Goal: Task Accomplishment & Management: Manage account settings

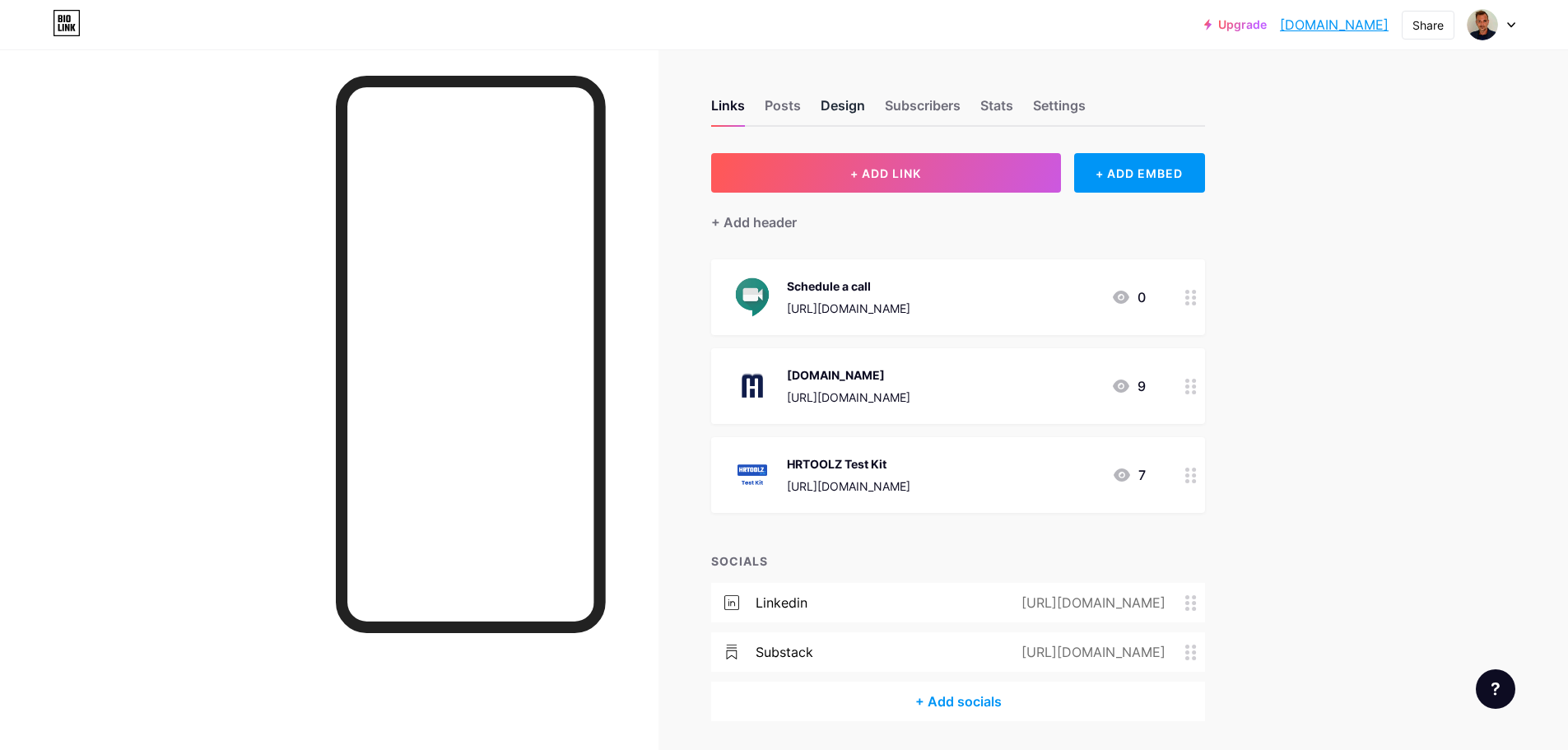
click at [839, 113] on div "Design" at bounding box center [843, 110] width 45 height 30
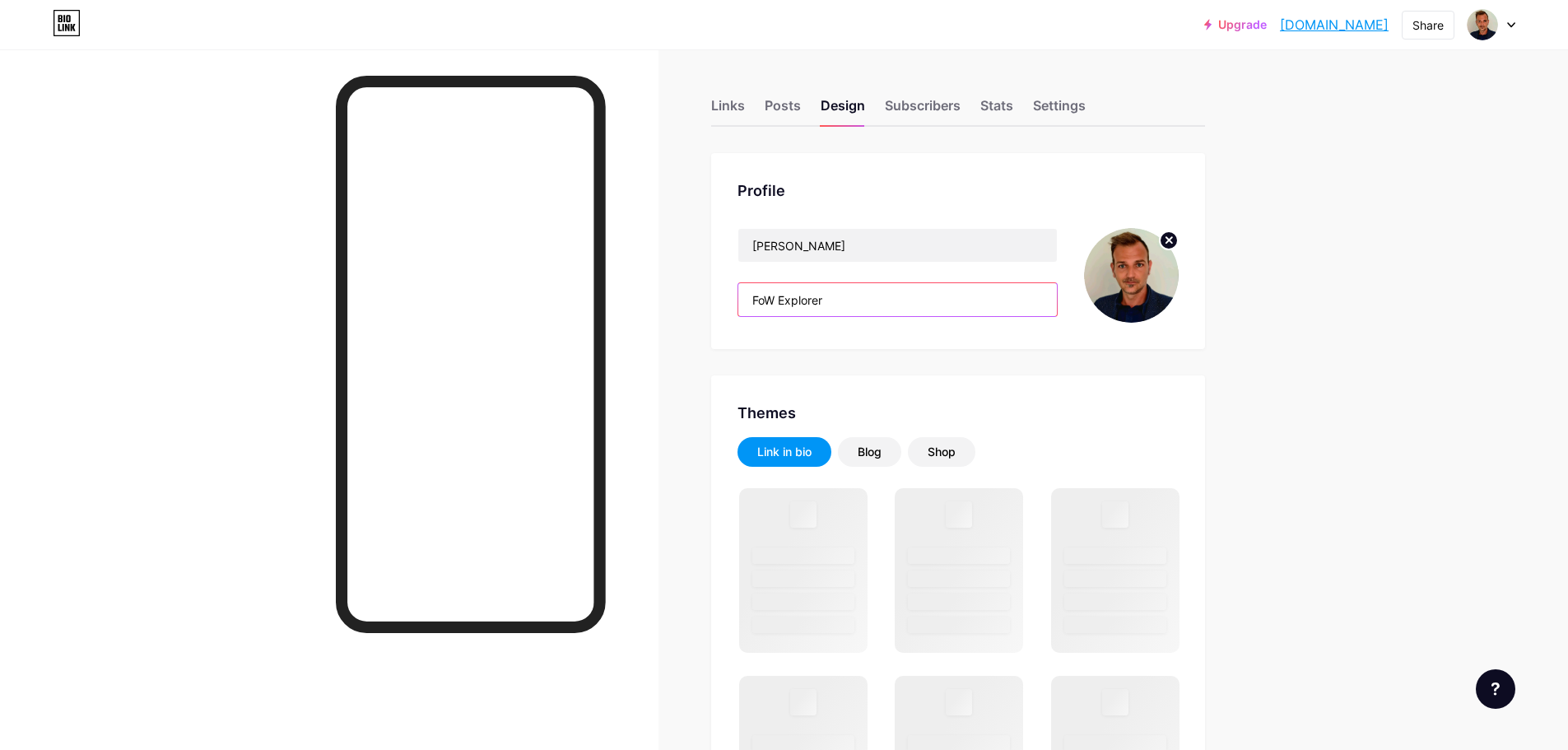
click at [824, 304] on input "FoW Explorer" at bounding box center [898, 300] width 319 height 33
drag, startPoint x: 843, startPoint y: 300, endPoint x: 738, endPoint y: 305, distance: 105.1
click at [738, 305] on div "Profile [PERSON_NAME] FoW Explorer" at bounding box center [958, 251] width 494 height 196
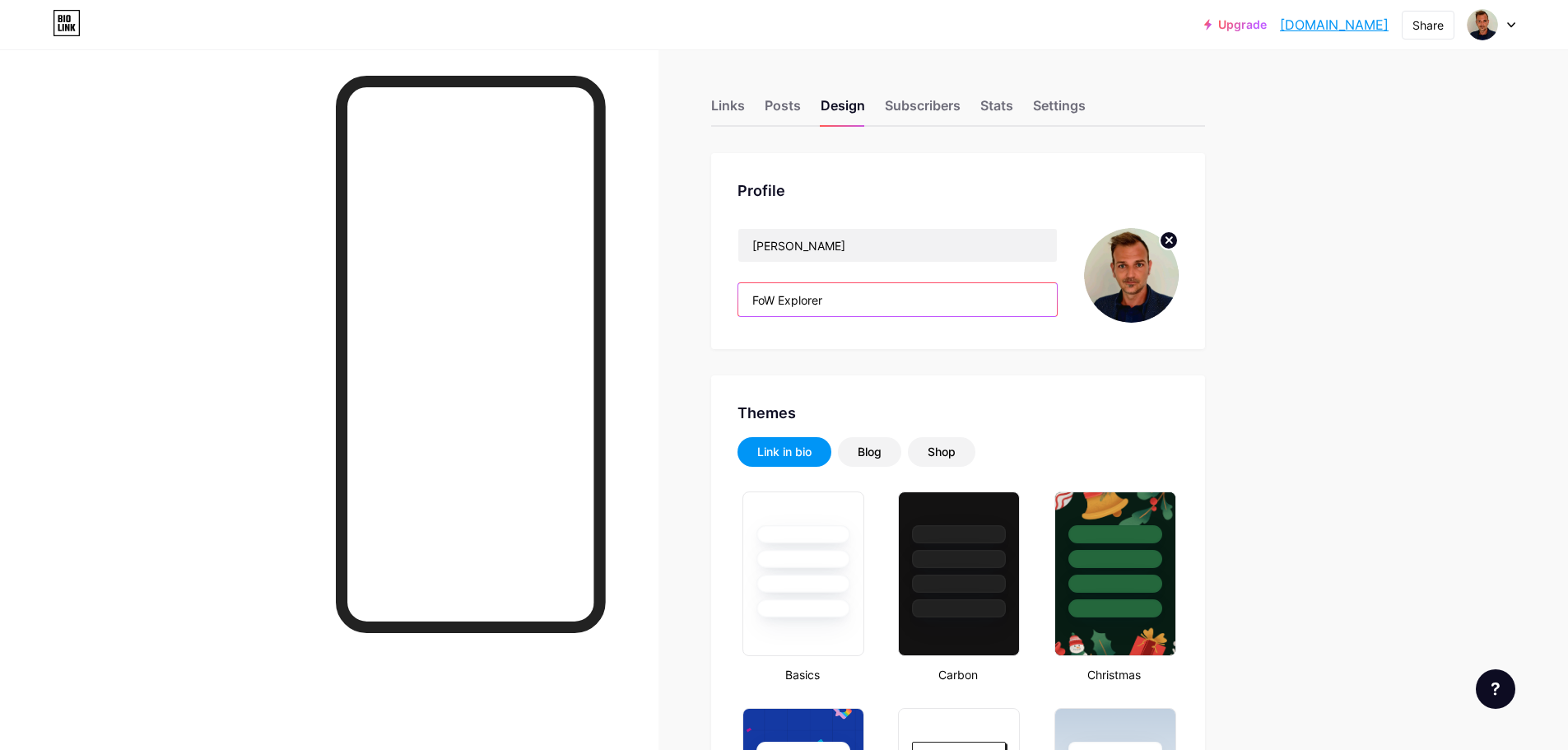
type input "#000000"
type input "#ffffff"
paste input "Business Partner | HR - Marketing - Partnerships"
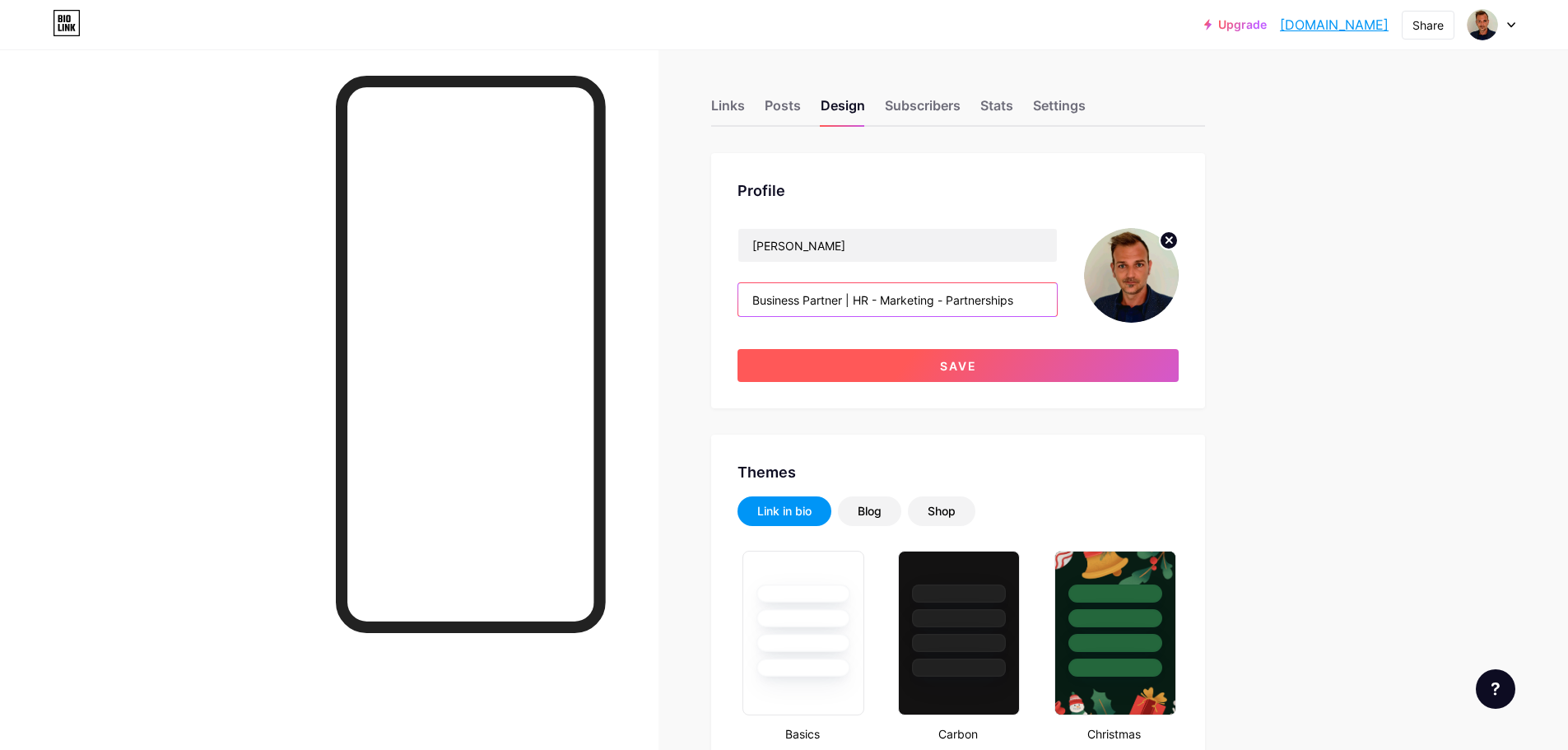
type input "Business Partner | HR - Marketing - Partnerships"
click at [903, 362] on button "Save" at bounding box center [958, 366] width 441 height 33
type input "#000000"
type input "#ffffff"
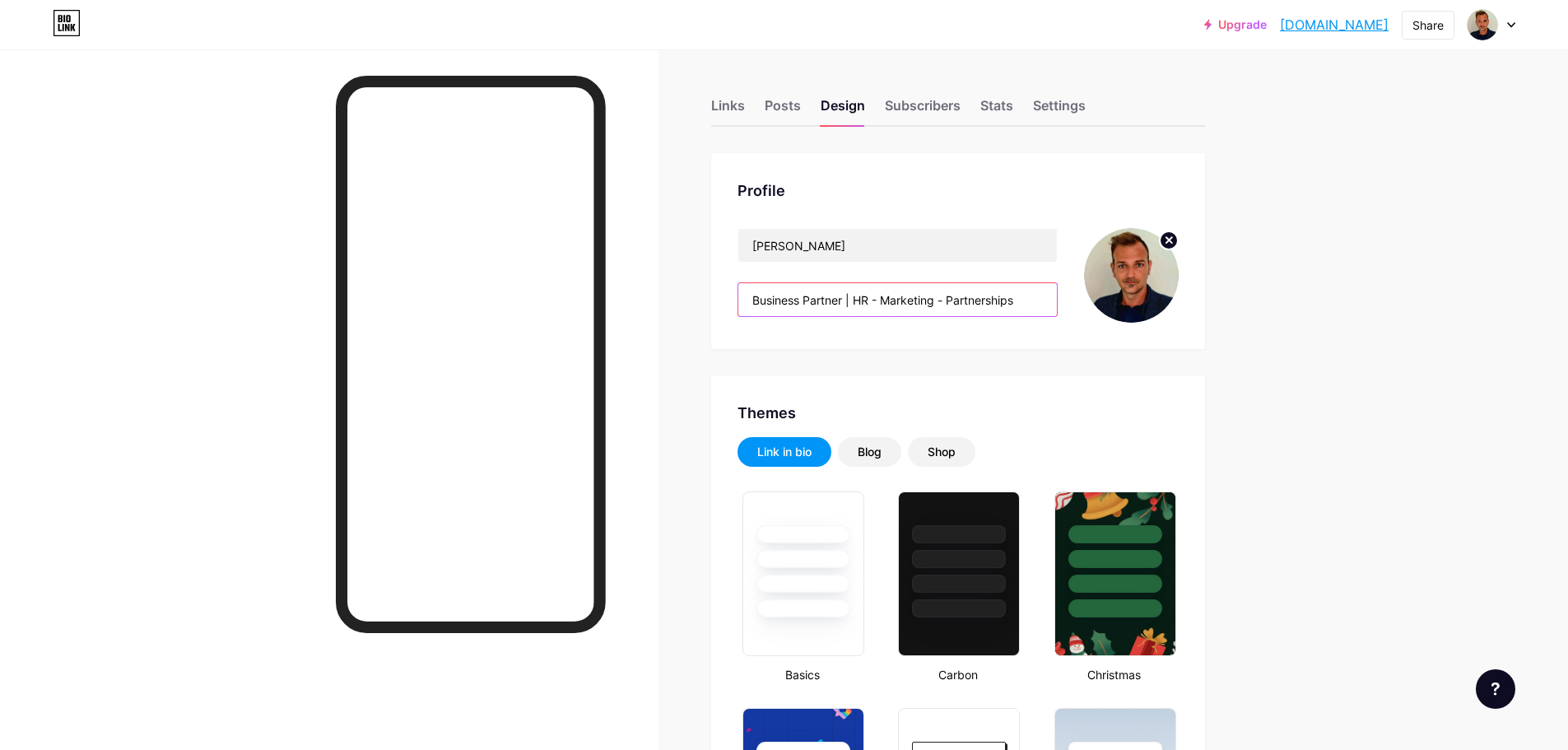
click at [851, 307] on input "Business Partner | HR - Marketing - Partnerships" at bounding box center [898, 300] width 319 height 33
drag, startPoint x: 857, startPoint y: 306, endPoint x: 752, endPoint y: 297, distance: 105.4
click at [752, 297] on input "Business Partner | HR - Marketing - Partnerships" at bounding box center [898, 300] width 319 height 33
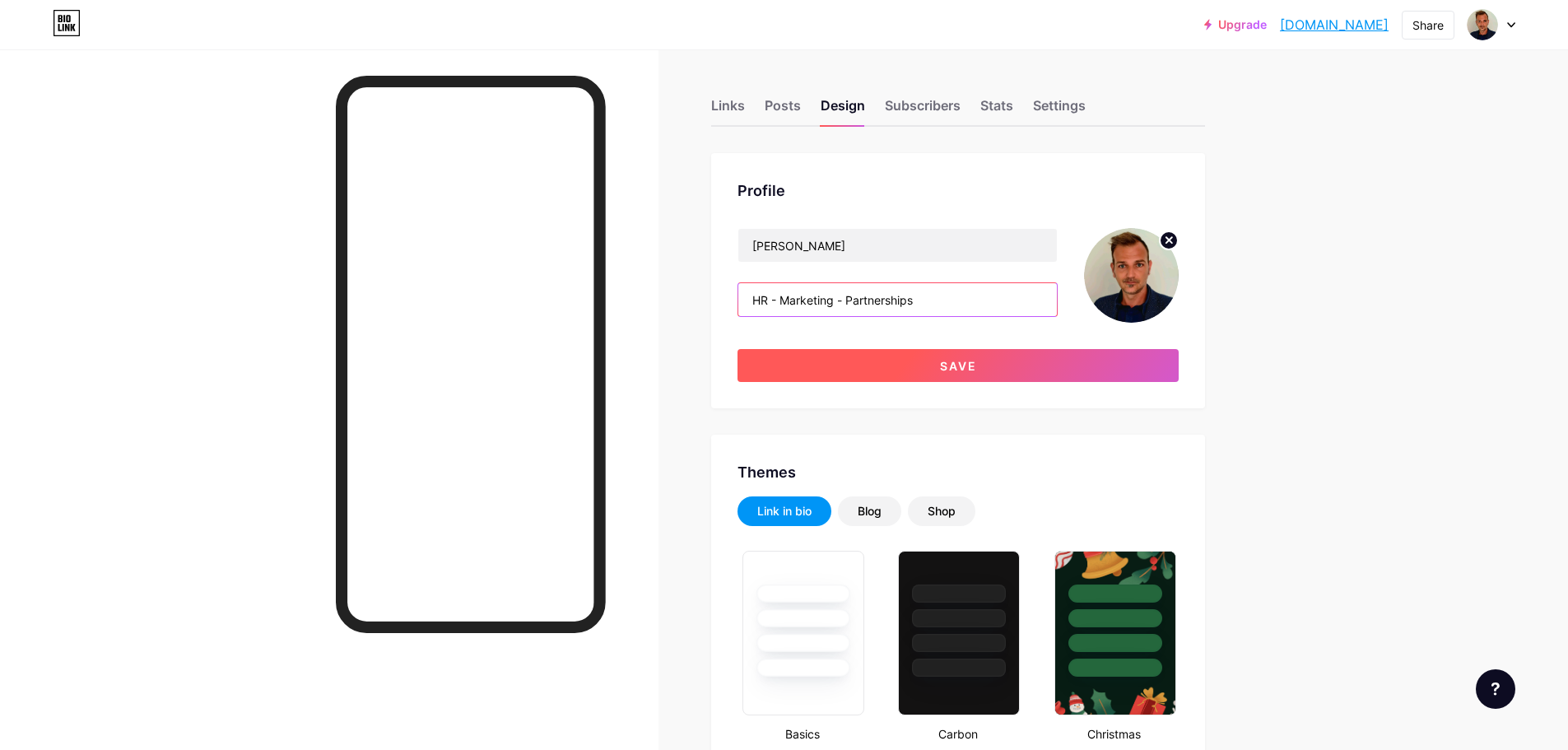
type input "HR - Marketing - Partnerships"
click at [858, 359] on button "Save" at bounding box center [958, 366] width 441 height 33
type input "#000000"
type input "#ffffff"
